Goal: Task Accomplishment & Management: Complete application form

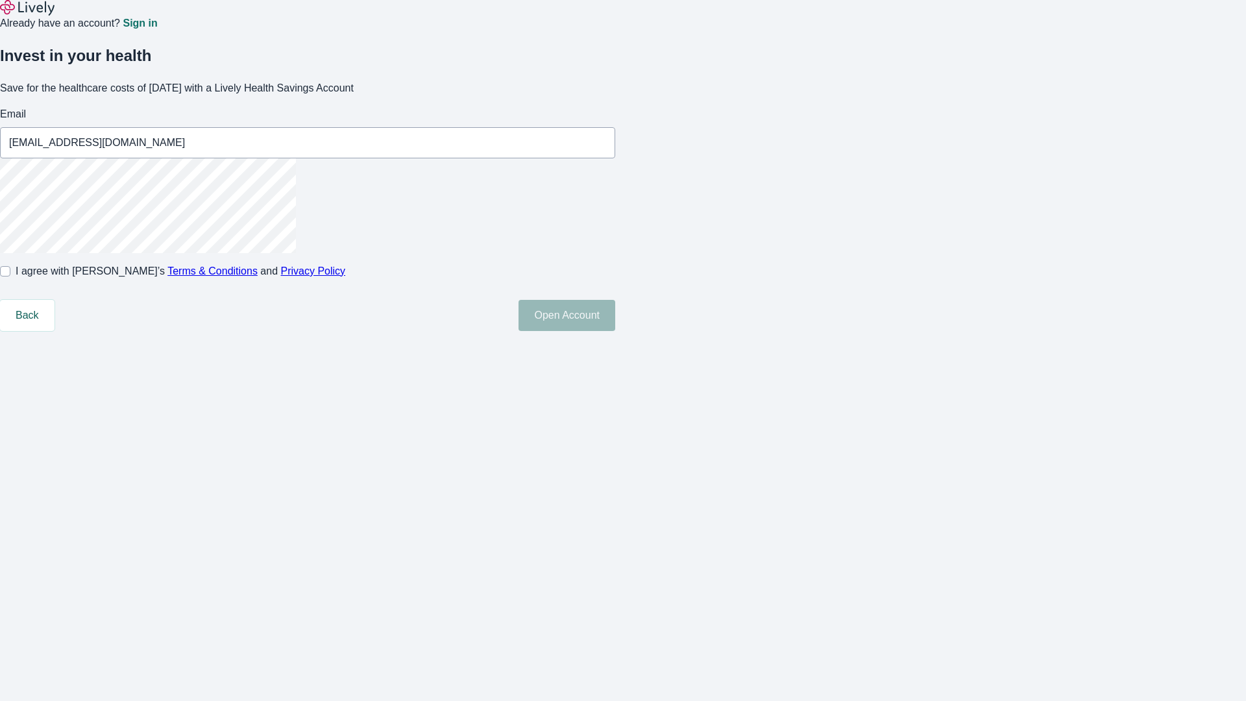
click at [10, 276] on input "I agree with Lively’s Terms & Conditions and Privacy Policy" at bounding box center [5, 271] width 10 height 10
checkbox input "true"
click at [615, 331] on button "Open Account" at bounding box center [567, 315] width 97 height 31
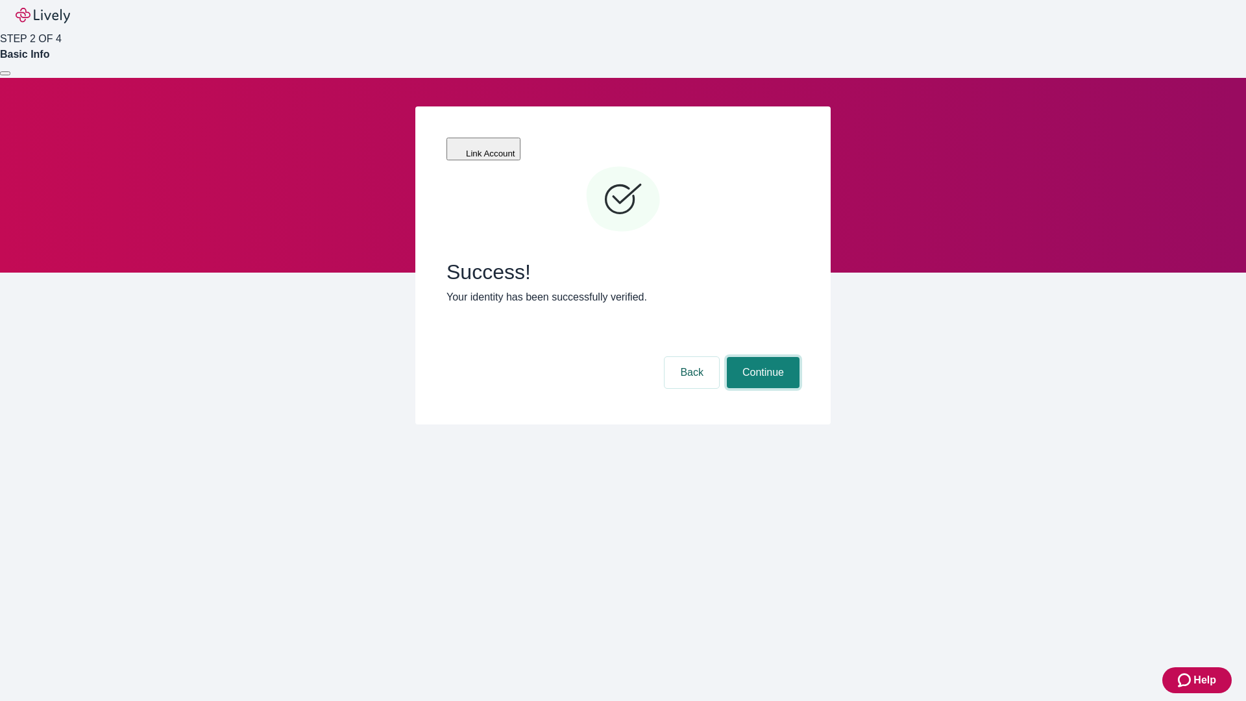
click at [761, 357] on button "Continue" at bounding box center [763, 372] width 73 height 31
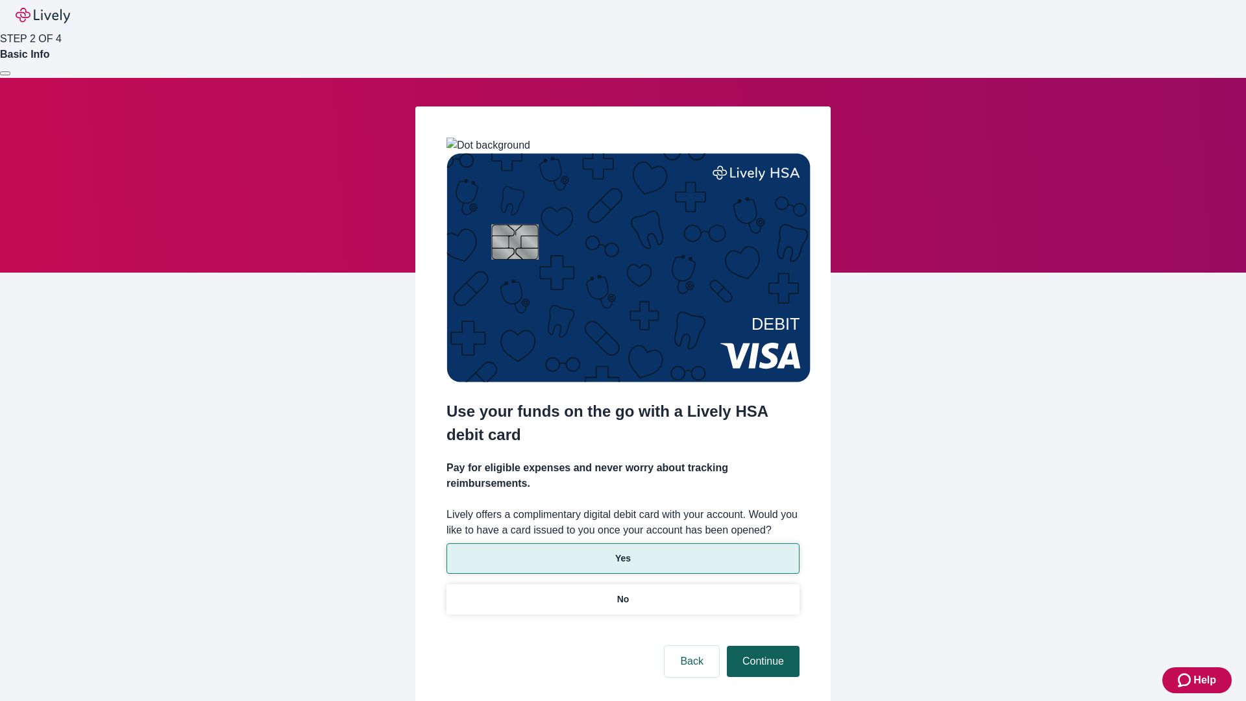
click at [622, 552] on p "Yes" at bounding box center [623, 559] width 16 height 14
click at [761, 646] on button "Continue" at bounding box center [763, 661] width 73 height 31
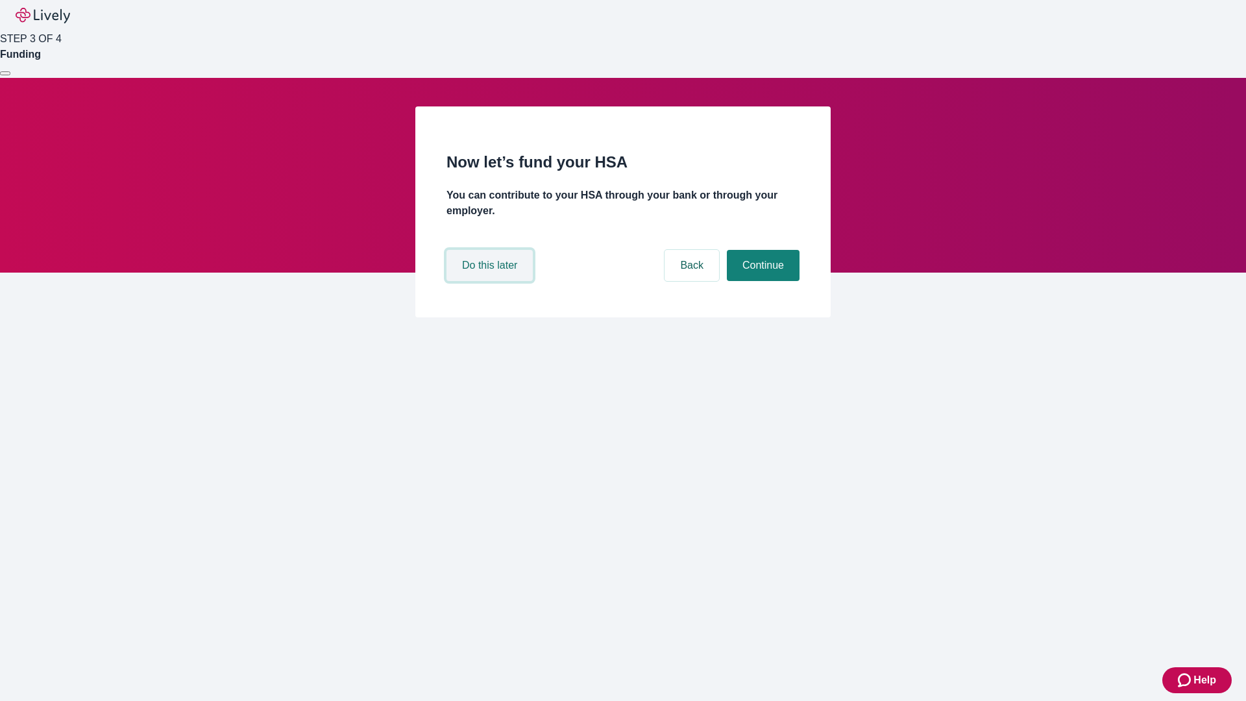
click at [491, 281] on button "Do this later" at bounding box center [490, 265] width 86 height 31
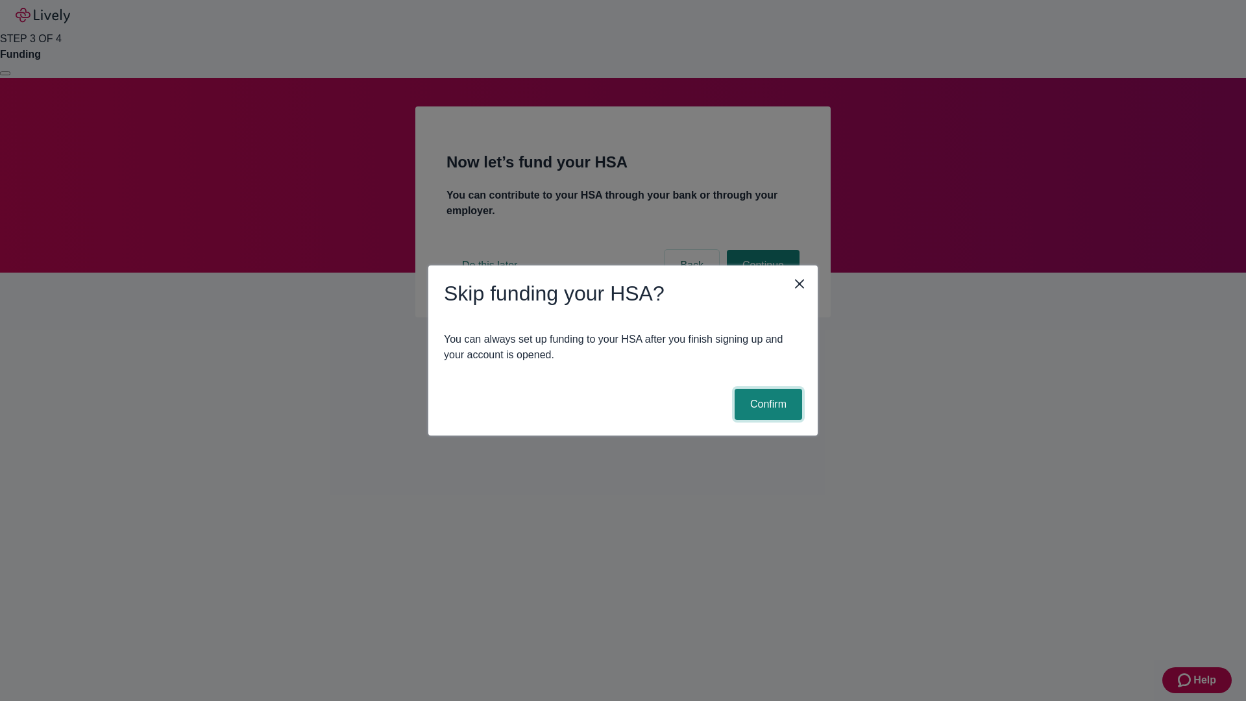
click at [767, 404] on button "Confirm" at bounding box center [769, 404] width 68 height 31
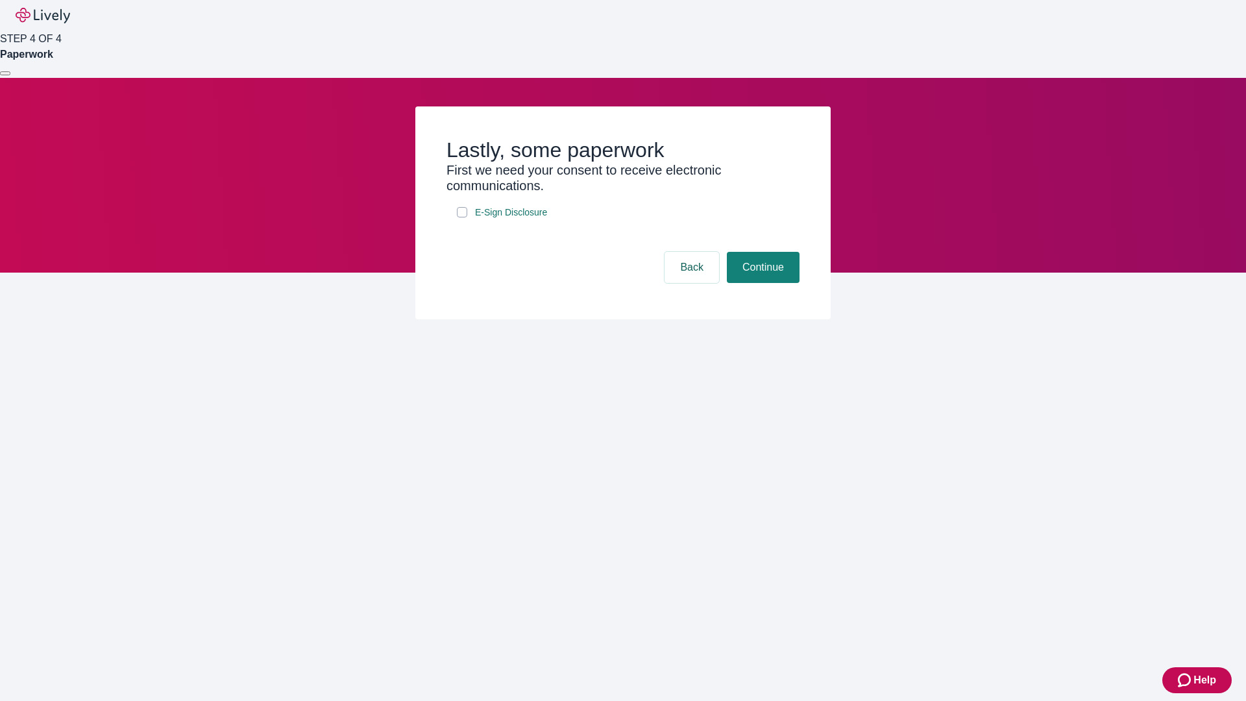
click at [462, 217] on input "E-Sign Disclosure" at bounding box center [462, 212] width 10 height 10
checkbox input "true"
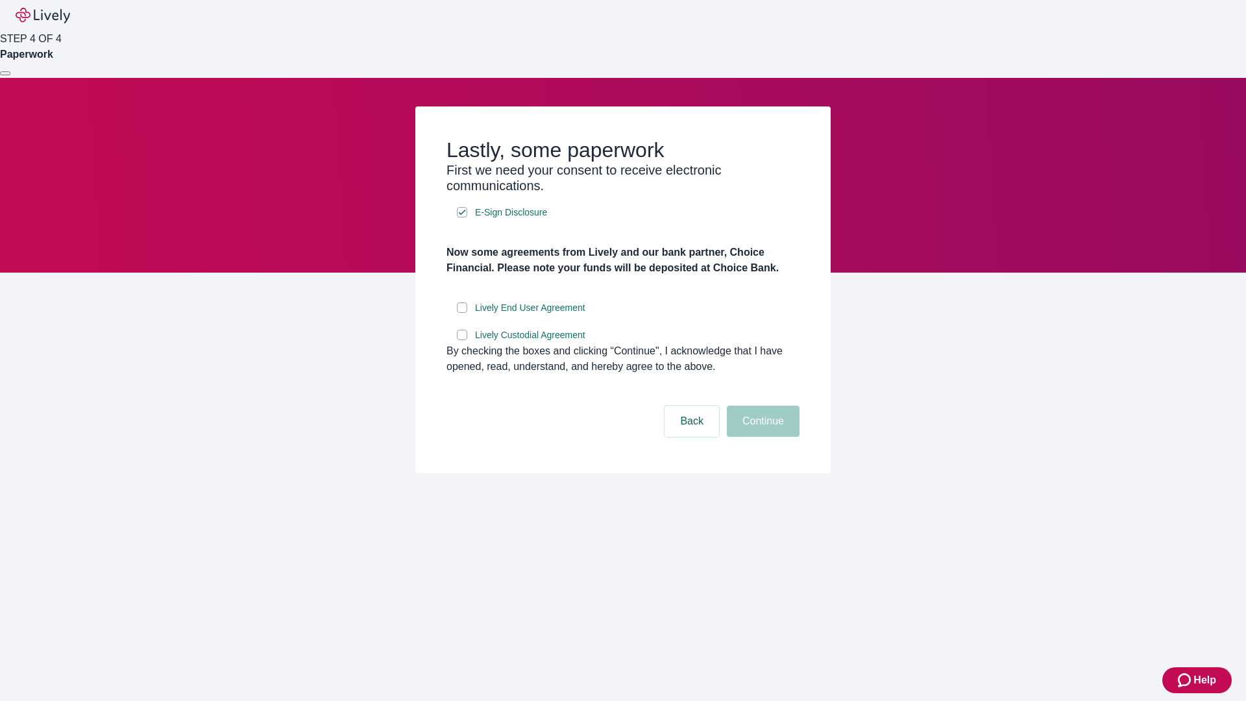
click at [462, 313] on input "Lively End User Agreement" at bounding box center [462, 307] width 10 height 10
checkbox input "true"
click at [462, 340] on input "Lively Custodial Agreement" at bounding box center [462, 335] width 10 height 10
checkbox input "true"
click at [761, 437] on button "Continue" at bounding box center [763, 421] width 73 height 31
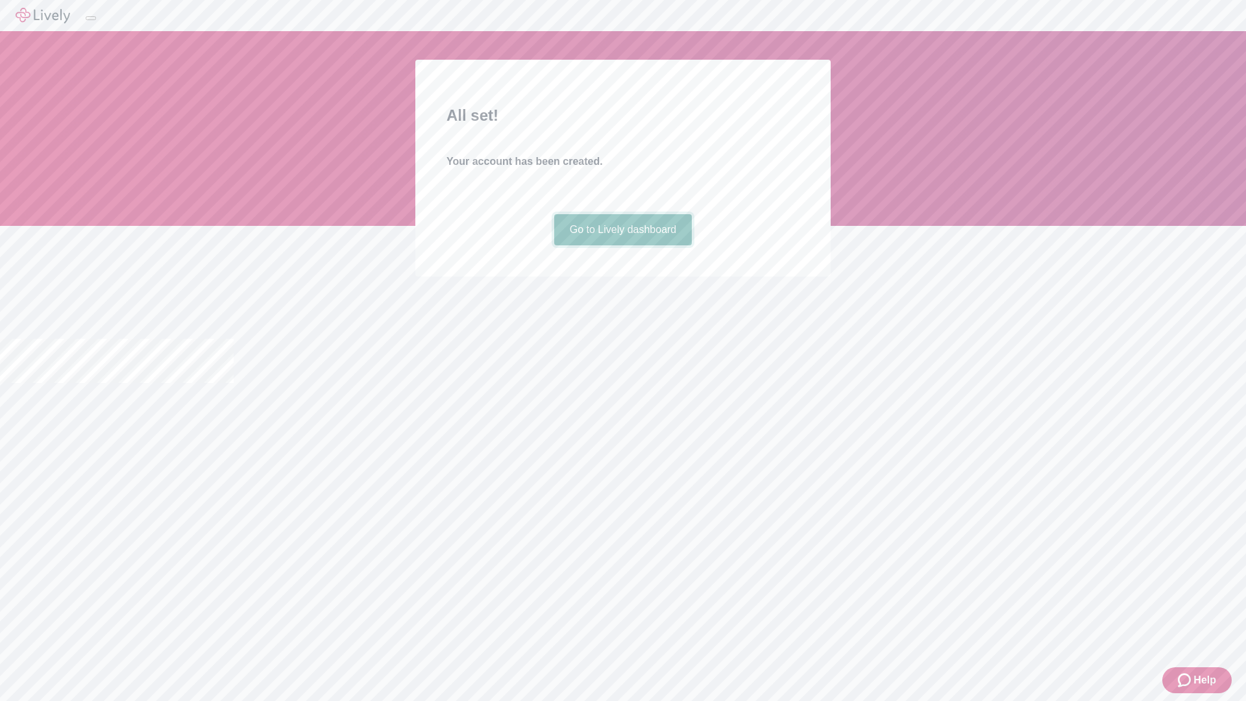
click at [622, 245] on link "Go to Lively dashboard" at bounding box center [623, 229] width 138 height 31
